Goal: Navigation & Orientation: Go to known website

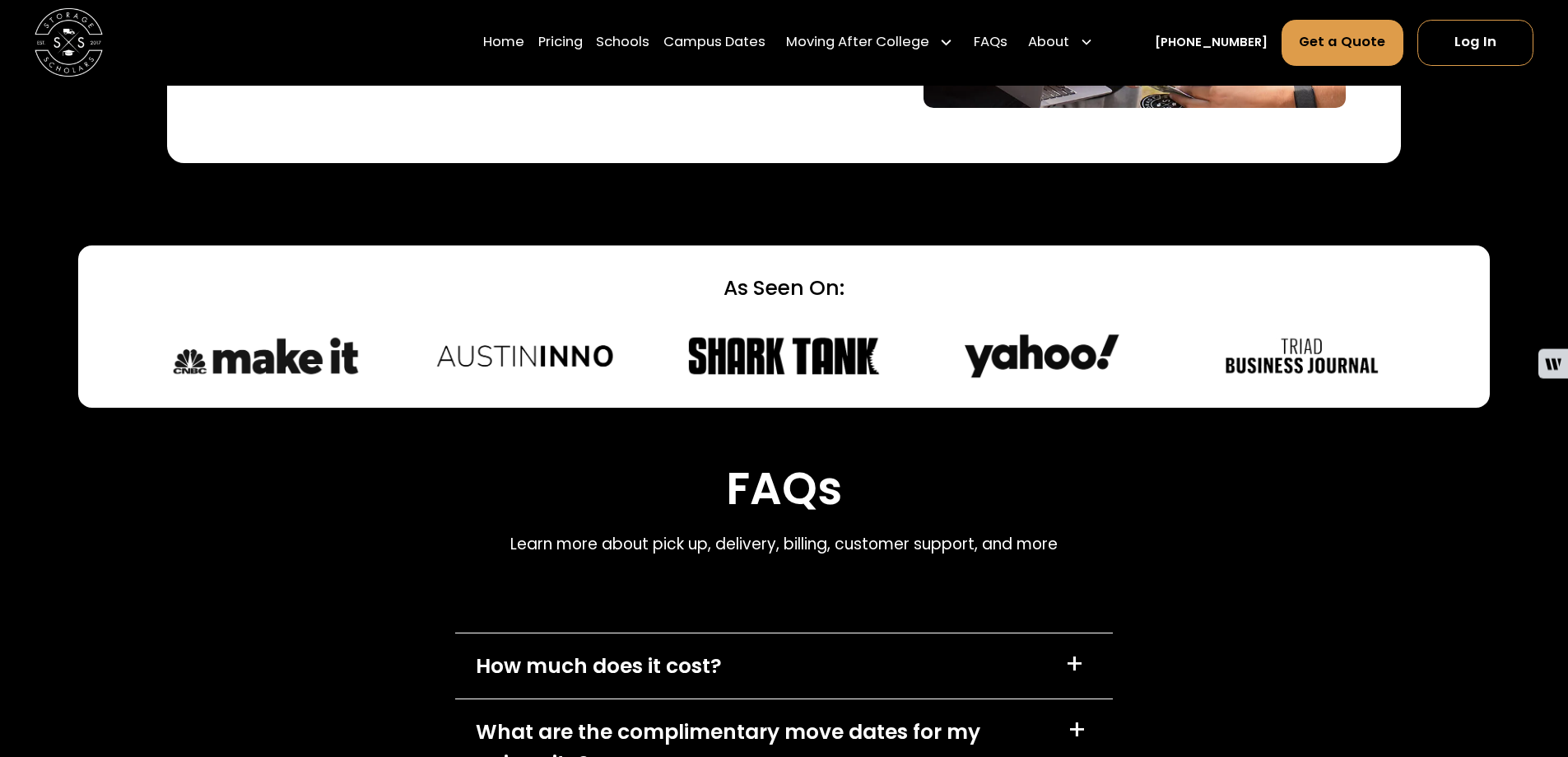
scroll to position [6999, 0]
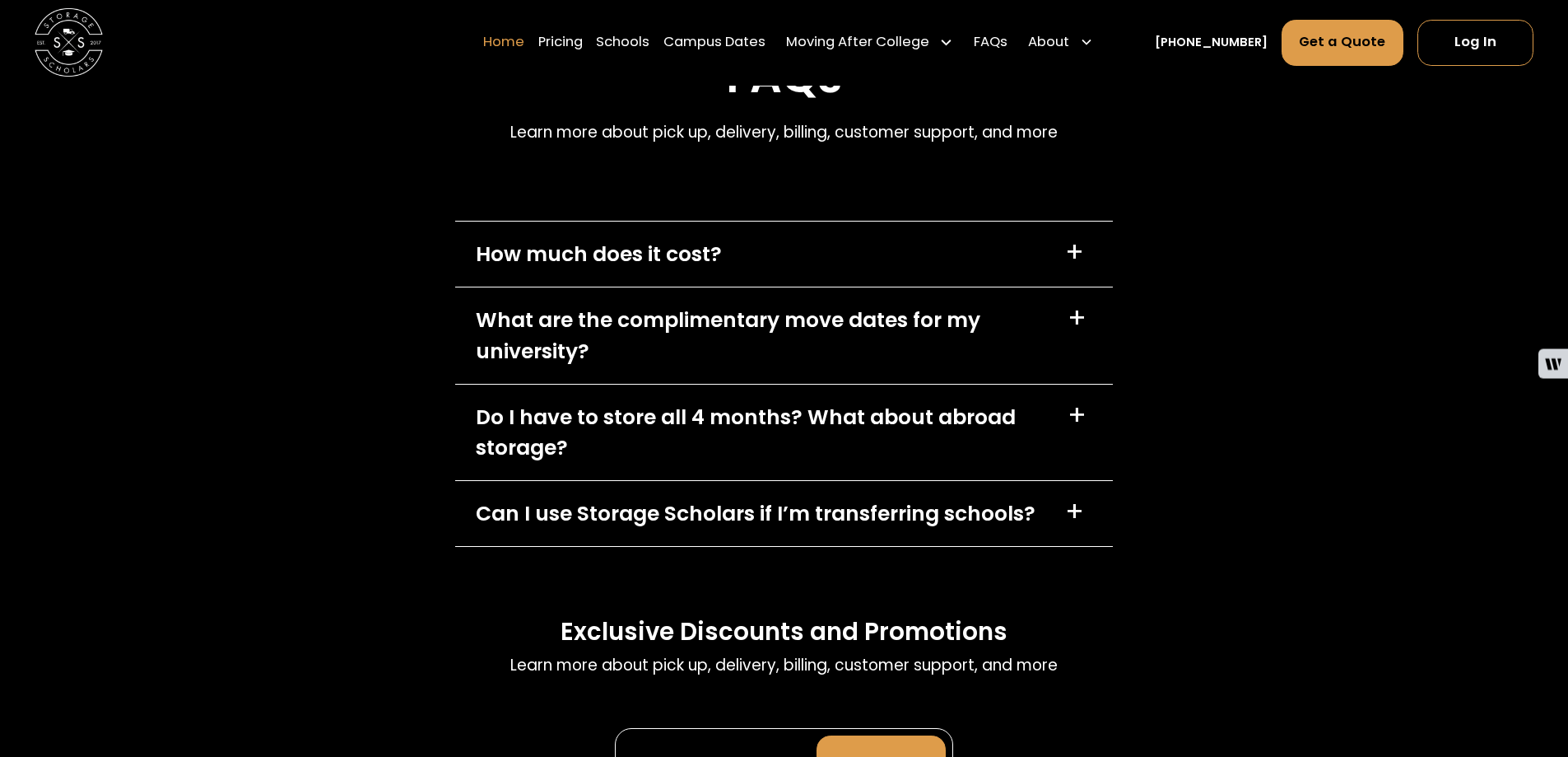
click at [525, 35] on link "Home" at bounding box center [503, 43] width 41 height 48
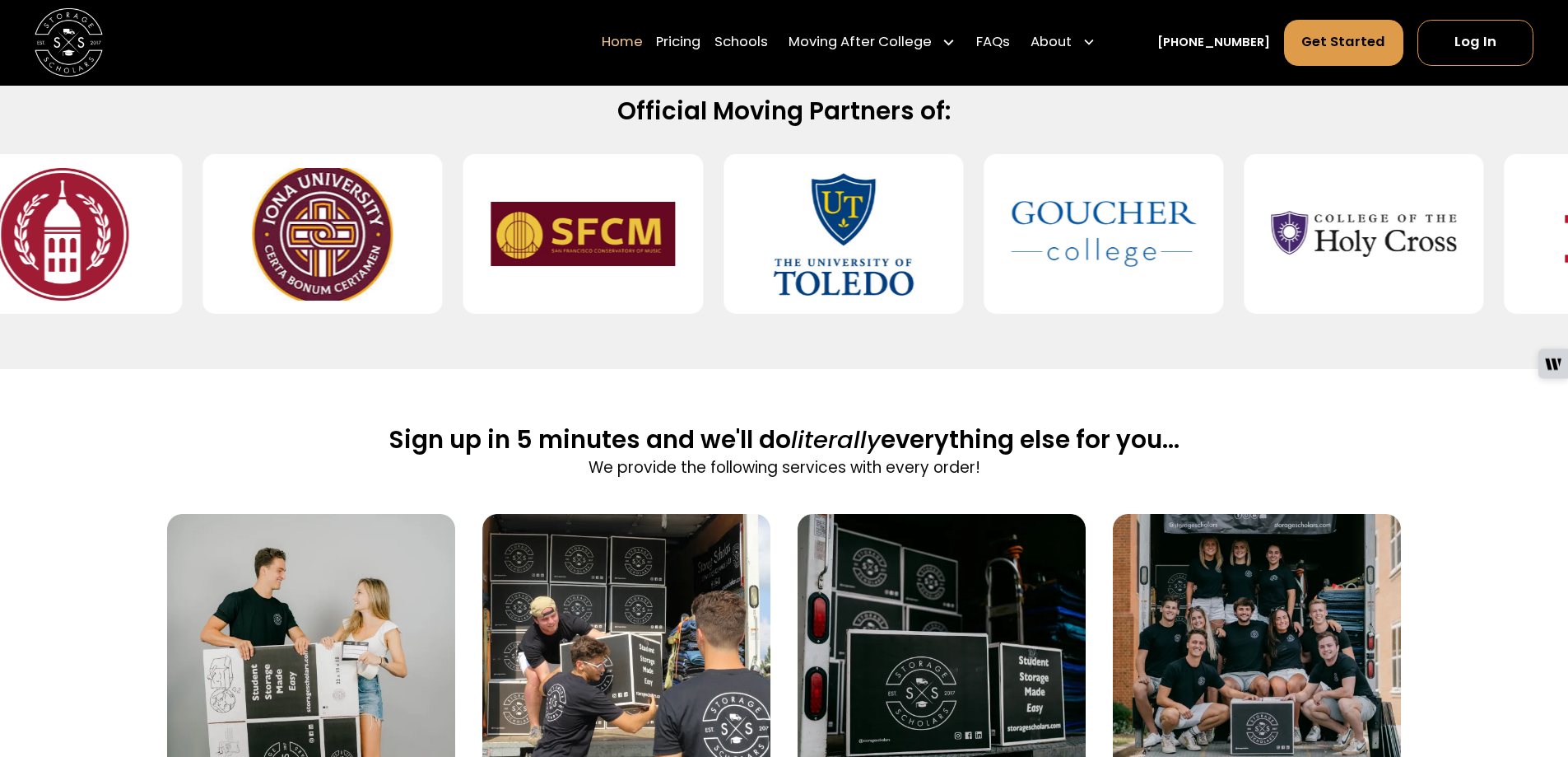
scroll to position [659, 0]
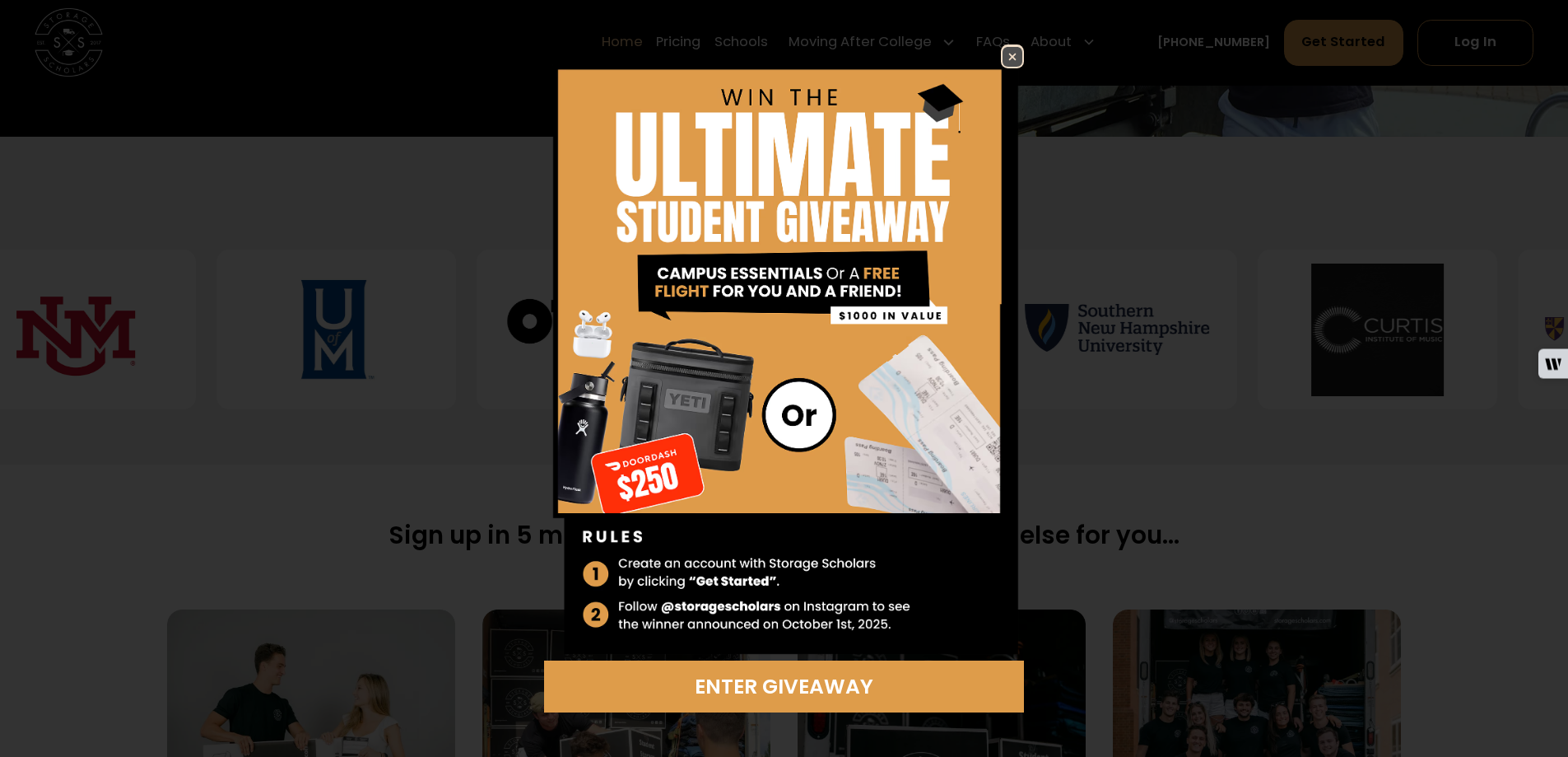
click at [1015, 47] on img at bounding box center [1013, 57] width 20 height 20
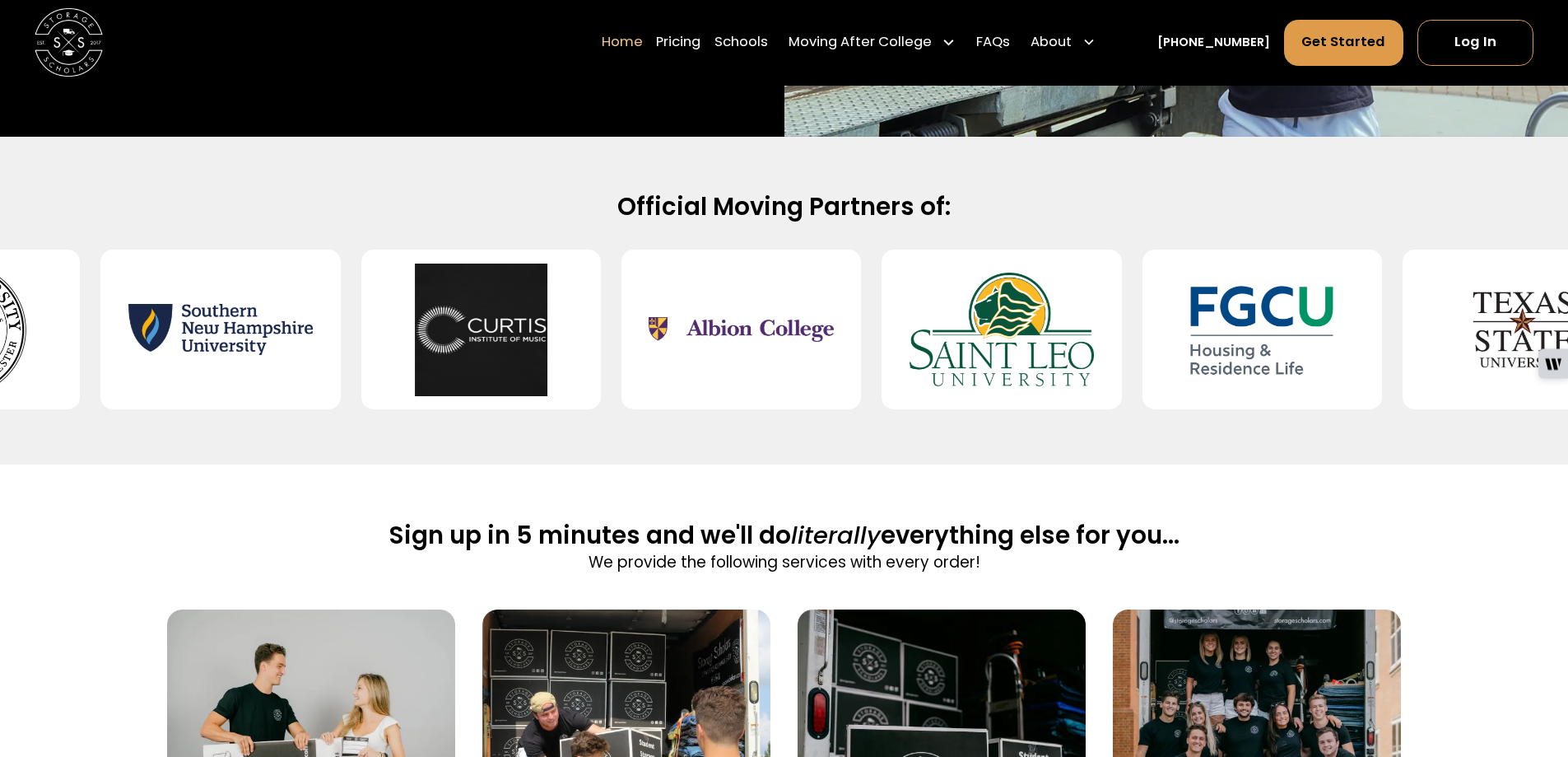
drag, startPoint x: 1487, startPoint y: 356, endPoint x: 1345, endPoint y: 341, distance: 142.8
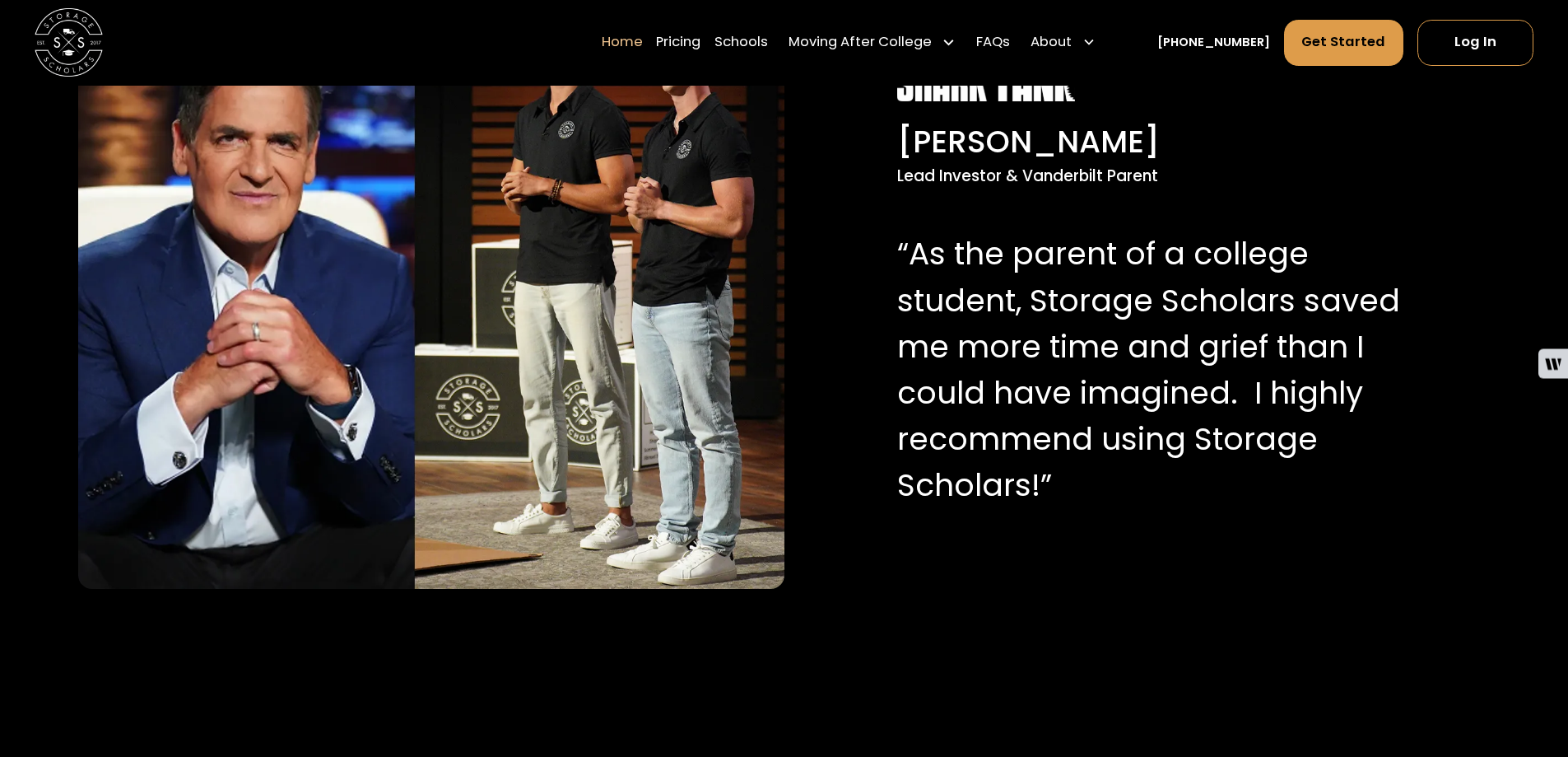
scroll to position [1812, 0]
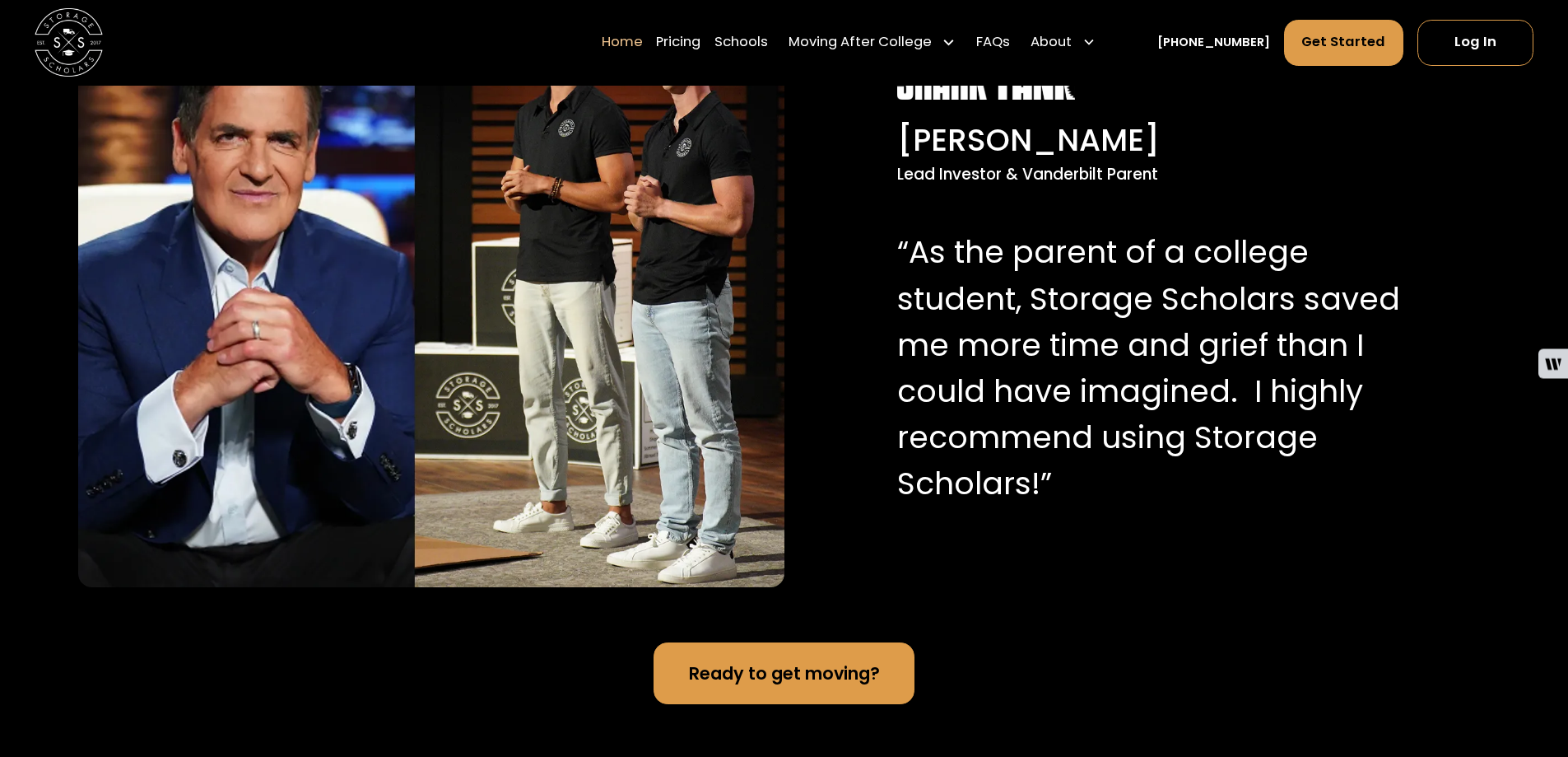
click at [1452, 16] on div "Home Pricing Schools Moving After College Commercial Moving Post Grad Moving Ge…" at bounding box center [784, 42] width 1500 height 85
click at [1458, 28] on link "Log In" at bounding box center [1475, 43] width 116 height 46
